Goal: Navigation & Orientation: Find specific page/section

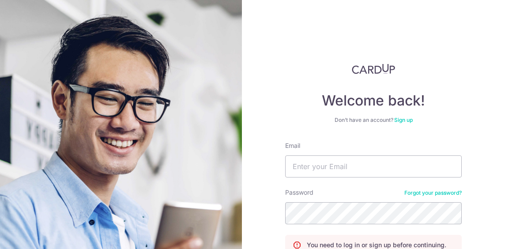
scroll to position [84, 0]
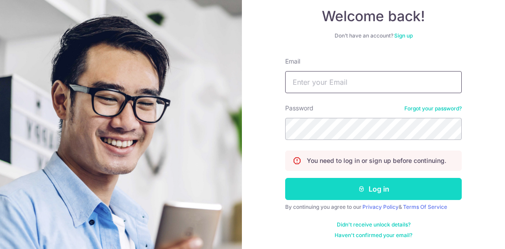
type input "[EMAIL_ADDRESS][DOMAIN_NAME]"
click at [370, 190] on button "Log in" at bounding box center [373, 189] width 177 height 22
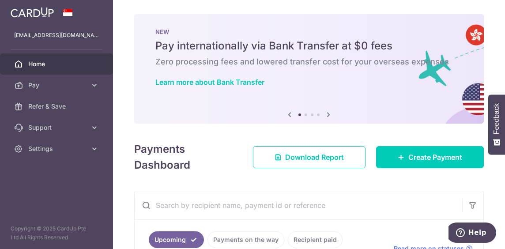
click at [325, 116] on icon at bounding box center [328, 114] width 11 height 11
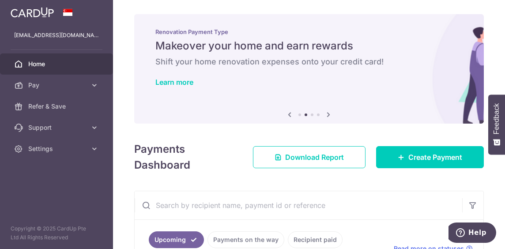
click at [325, 116] on icon at bounding box center [328, 114] width 11 height 11
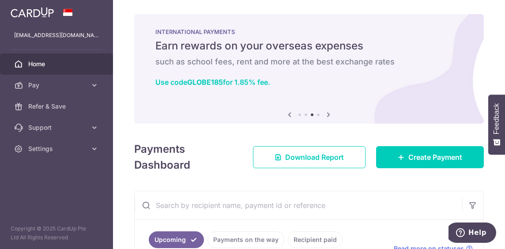
click at [325, 116] on icon at bounding box center [328, 114] width 11 height 11
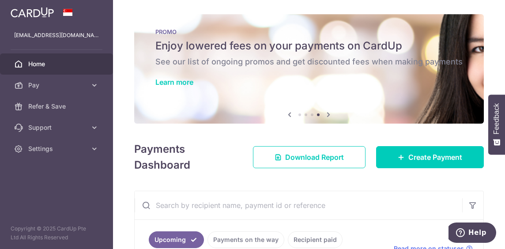
click at [325, 116] on icon at bounding box center [328, 114] width 11 height 11
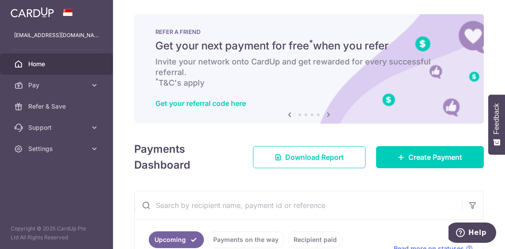
click at [325, 116] on icon at bounding box center [328, 114] width 11 height 11
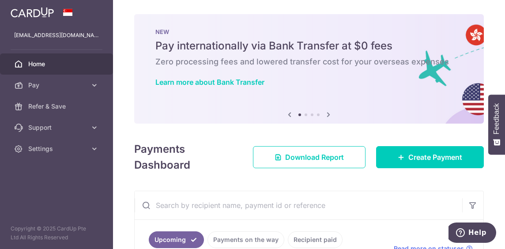
click at [325, 116] on icon at bounding box center [328, 114] width 11 height 11
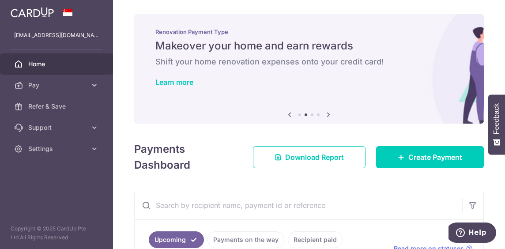
click at [325, 116] on icon at bounding box center [328, 114] width 11 height 11
